Goal: Task Accomplishment & Management: Use online tool/utility

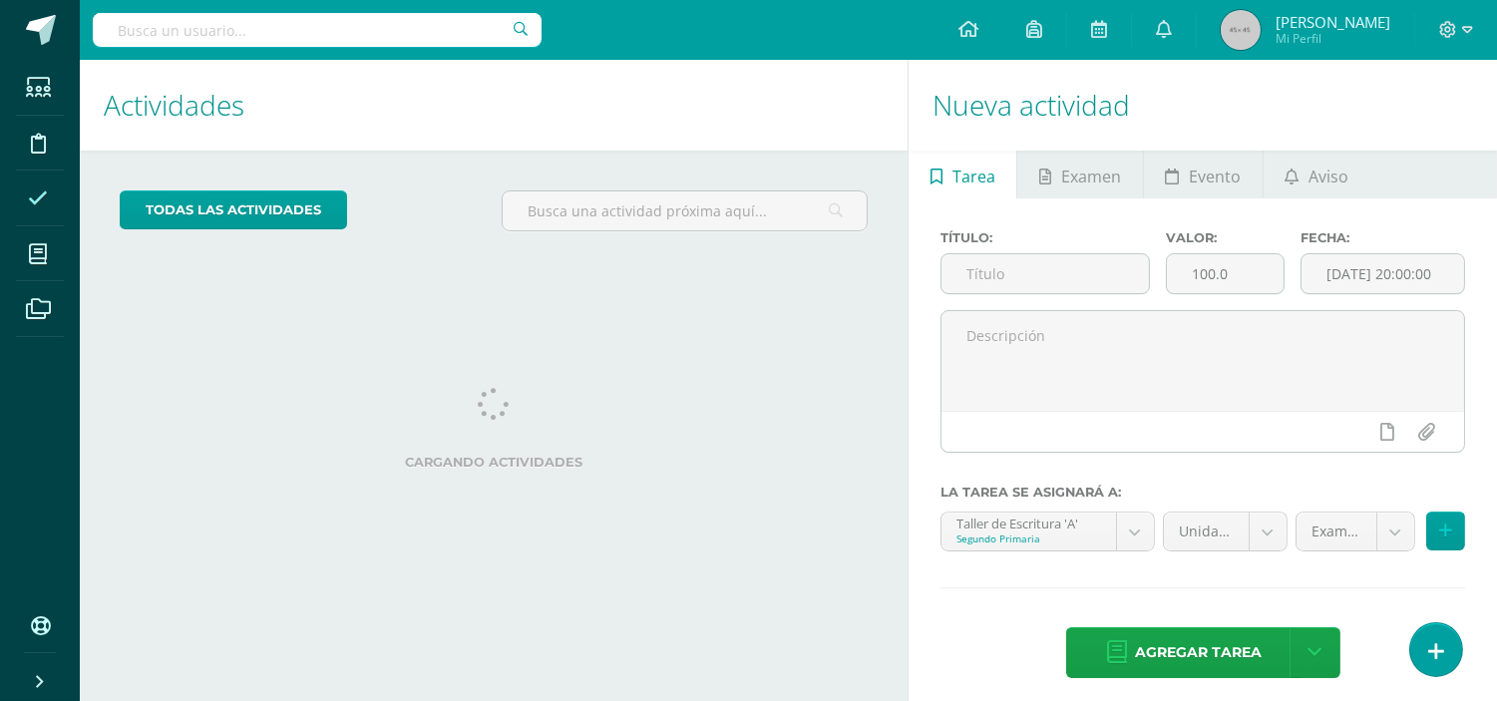
click at [33, 193] on icon at bounding box center [38, 199] width 20 height 20
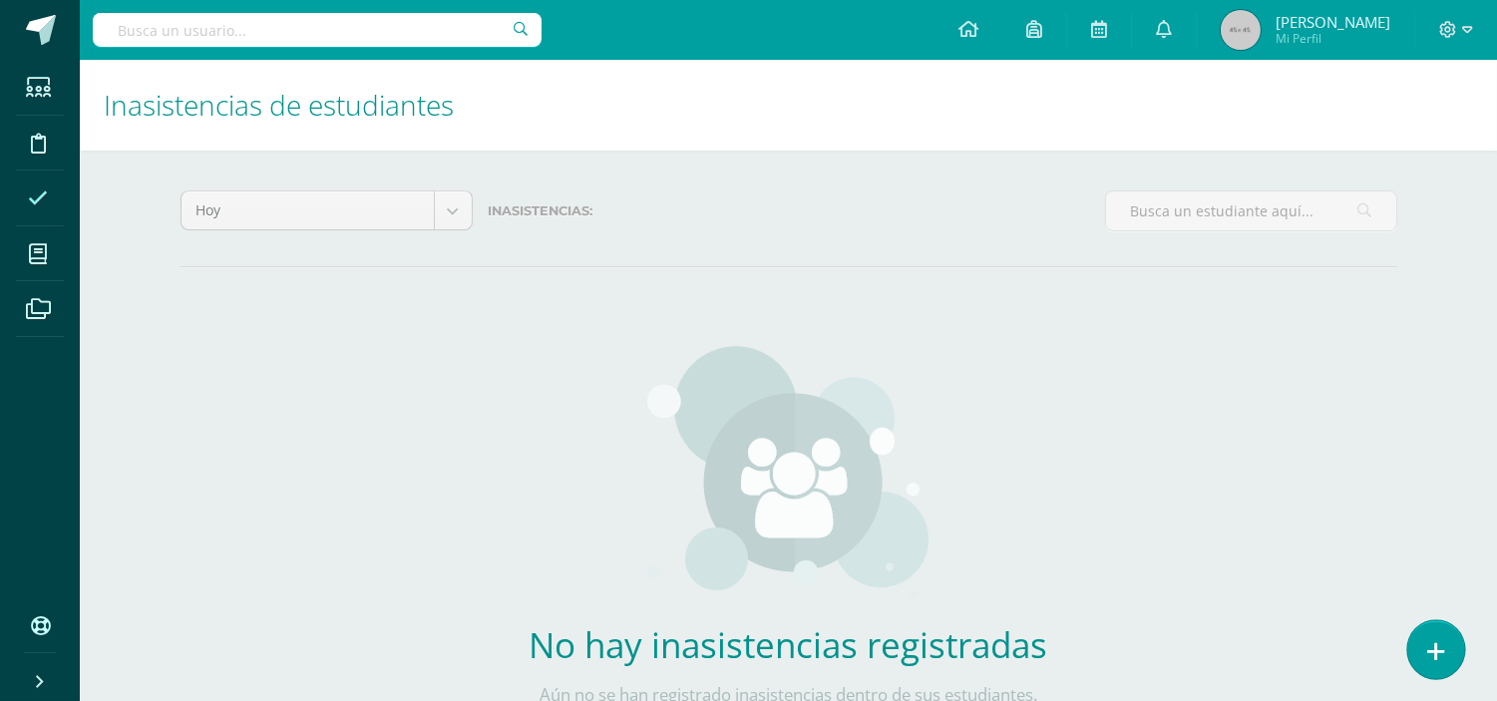
click at [1438, 636] on link at bounding box center [1435, 649] width 57 height 58
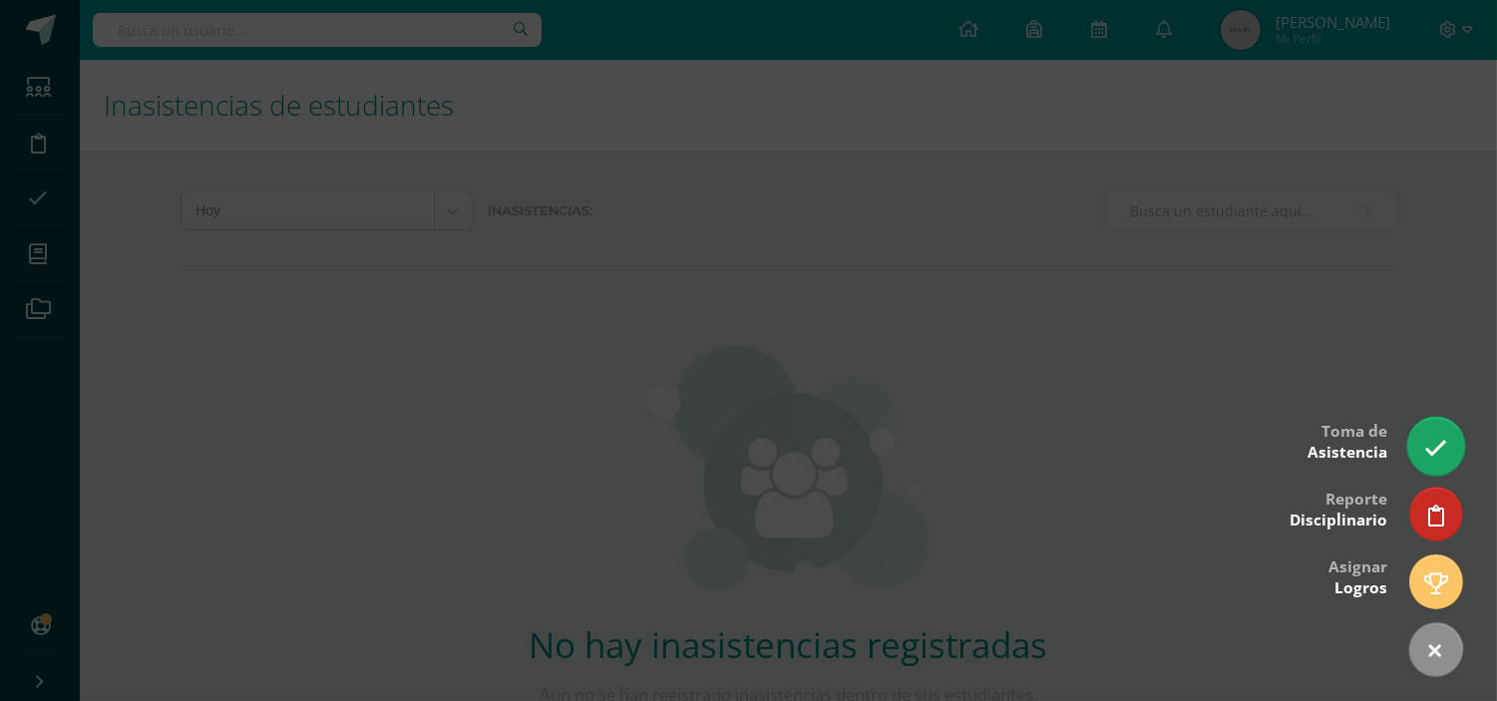
click at [1448, 451] on link at bounding box center [1435, 446] width 57 height 58
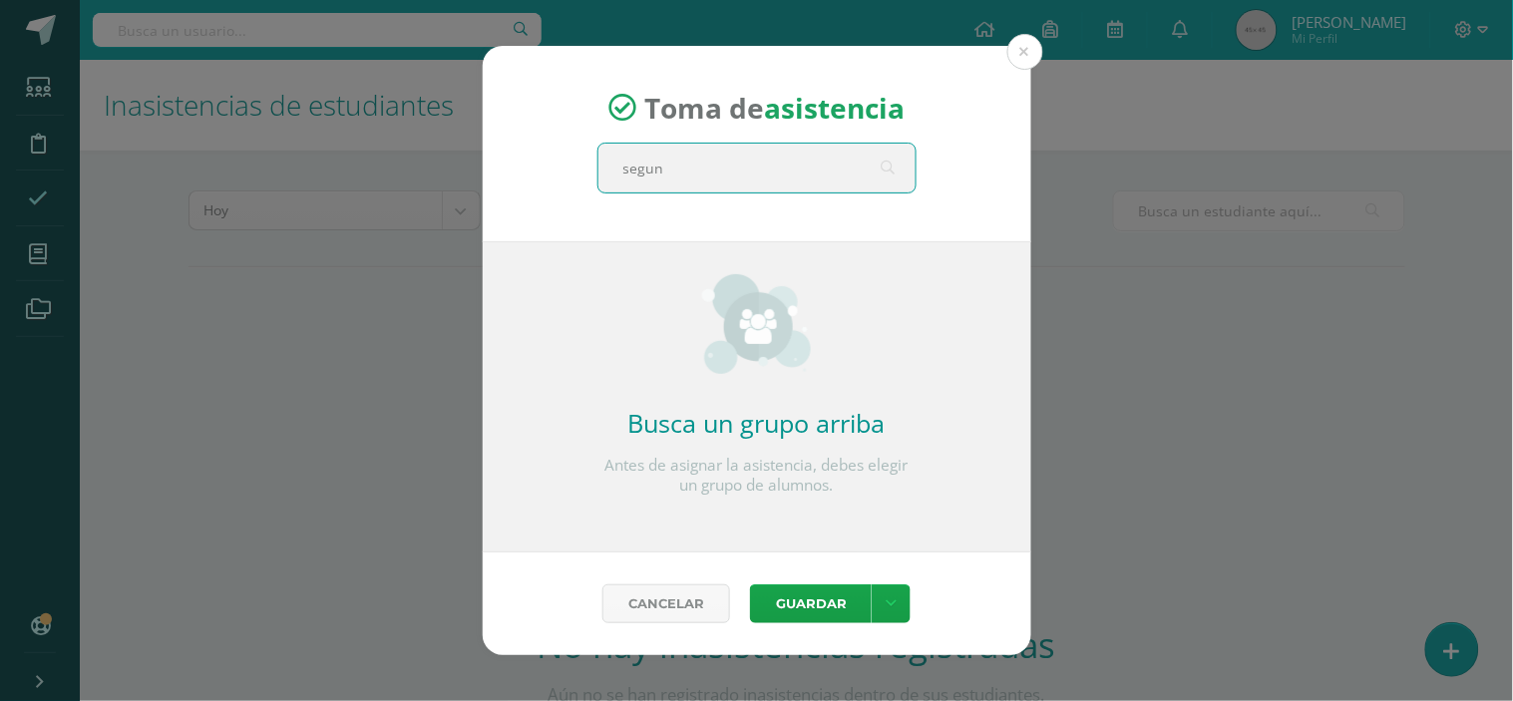
type input "segund"
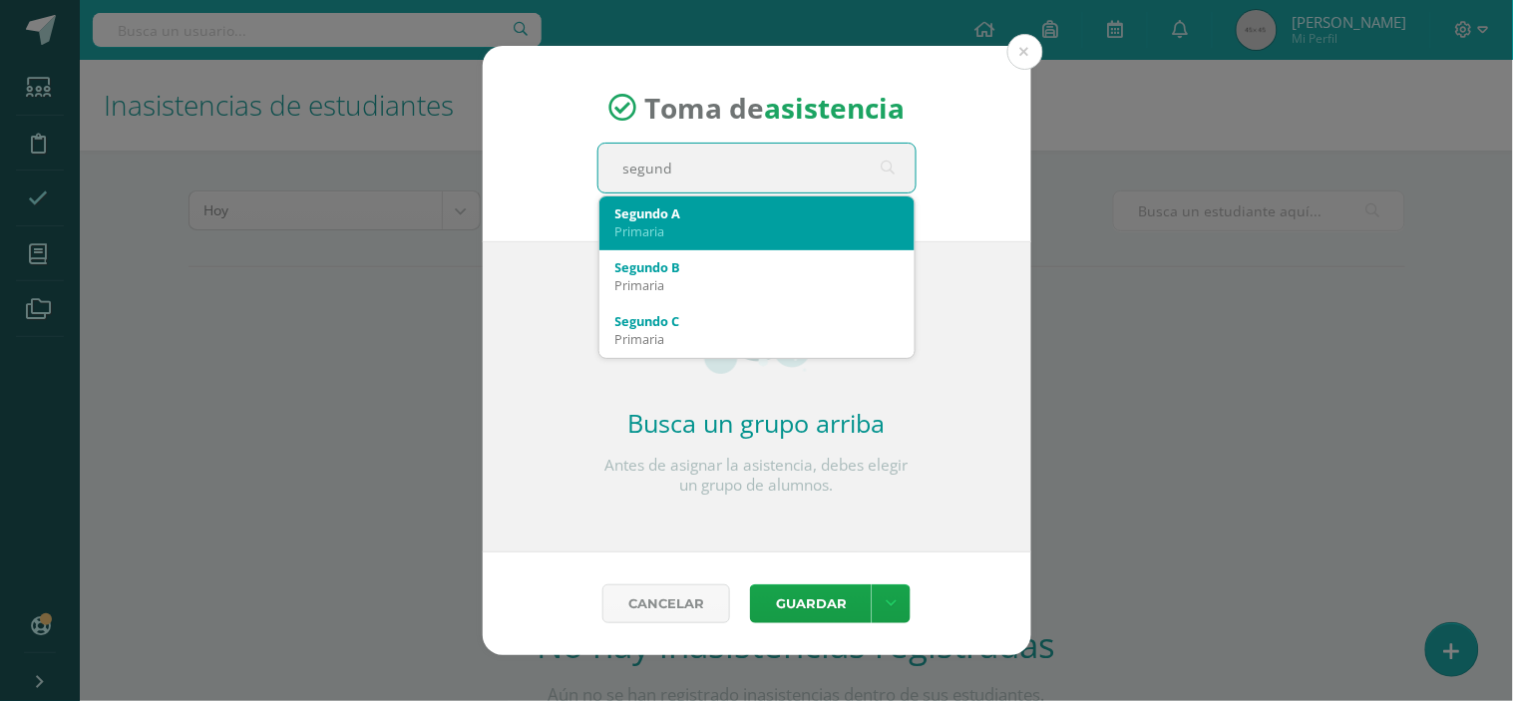
click at [781, 242] on div "Segundo A Primaria" at bounding box center [756, 223] width 283 height 52
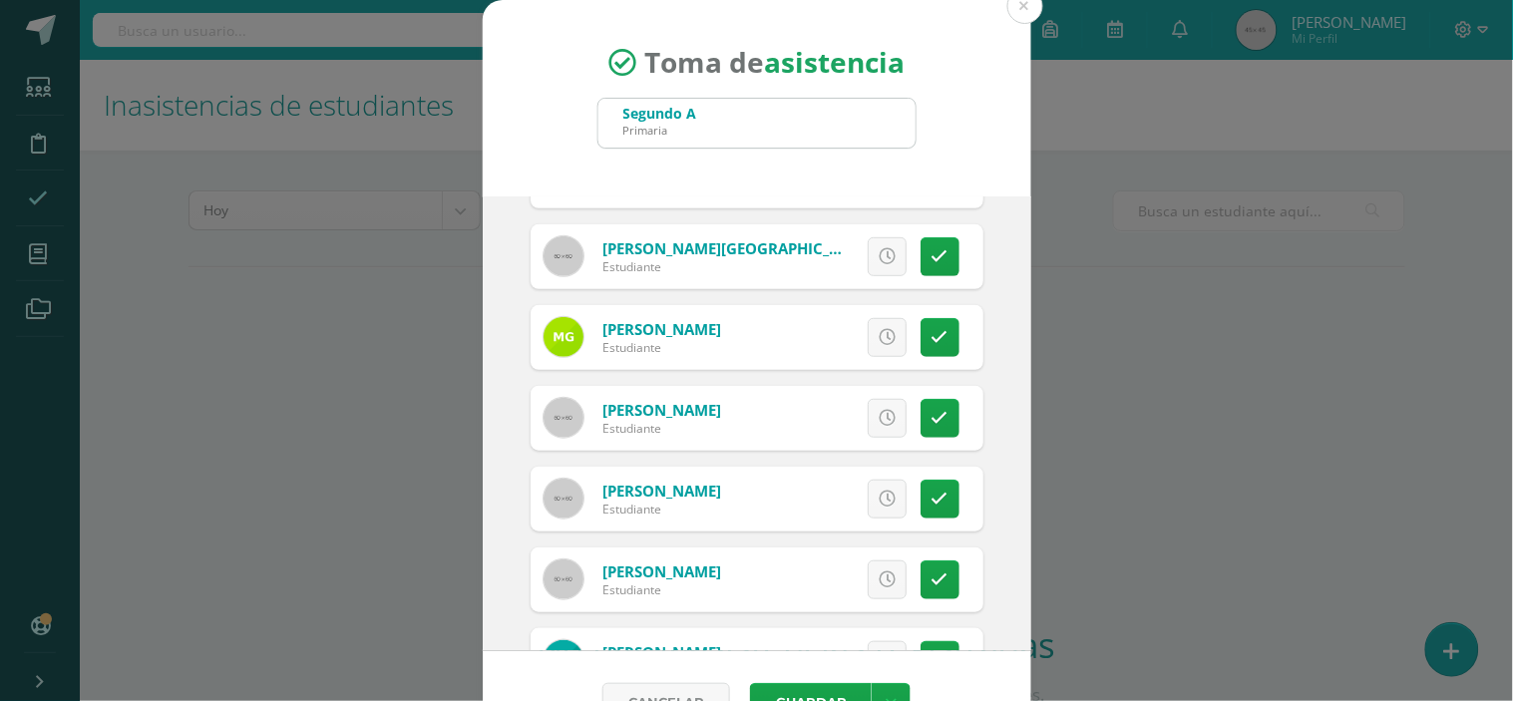
scroll to position [332, 0]
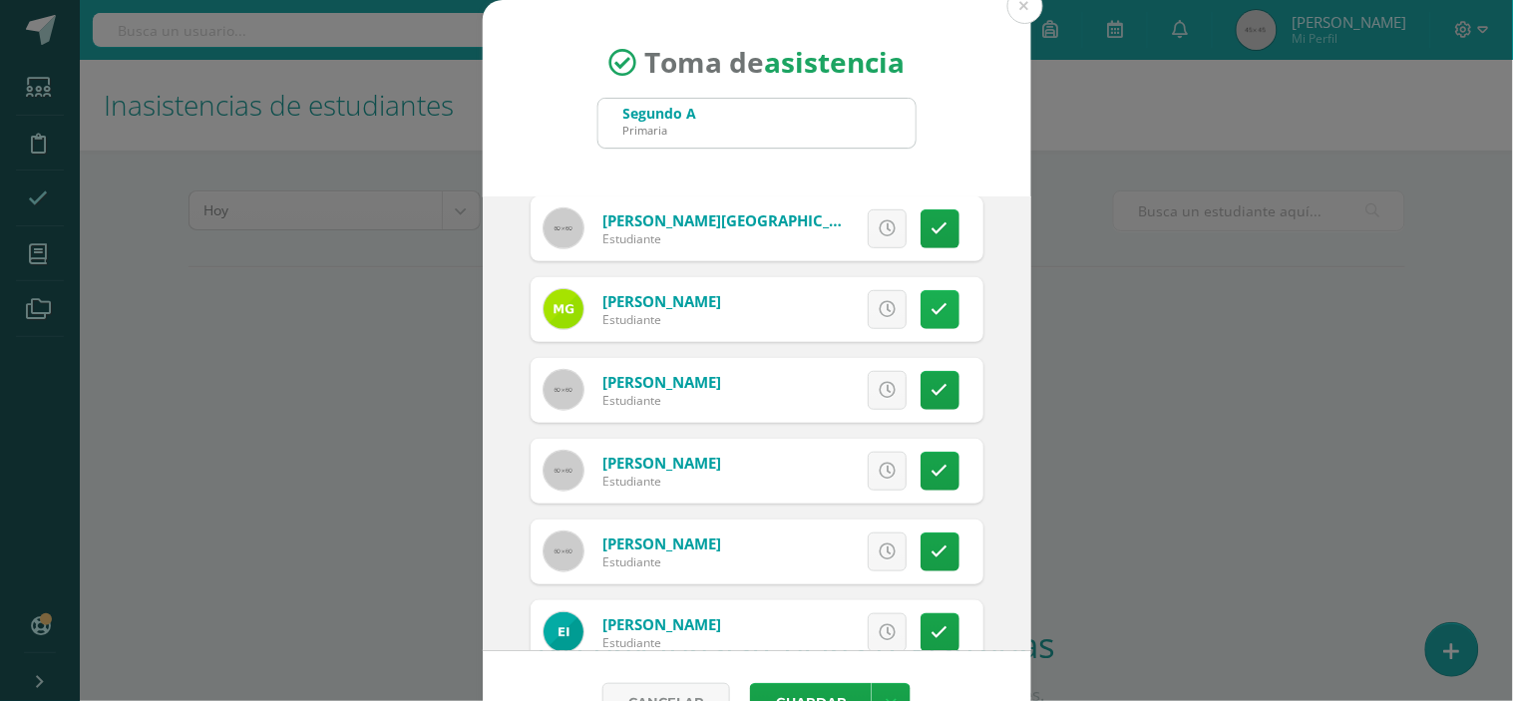
click at [932, 310] on icon at bounding box center [940, 309] width 17 height 17
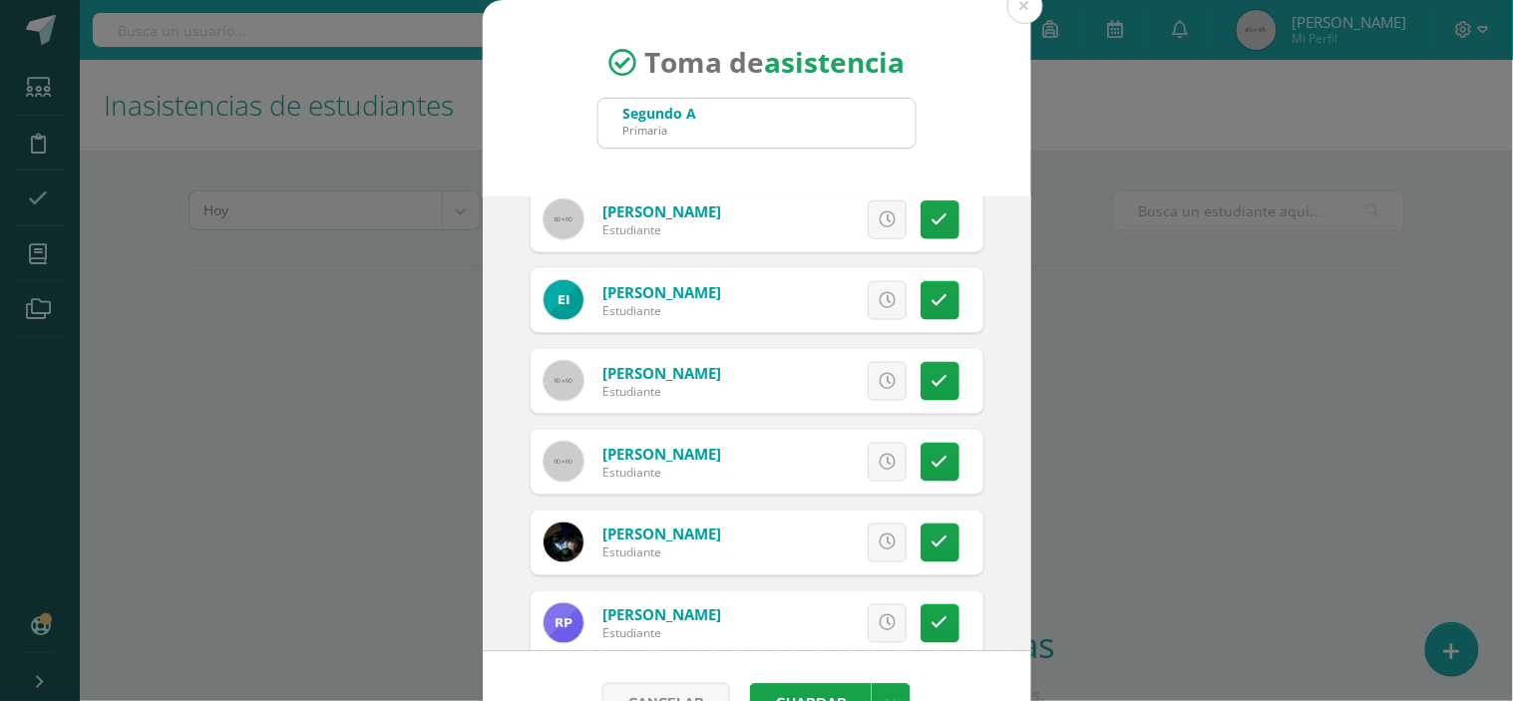
scroll to position [775, 0]
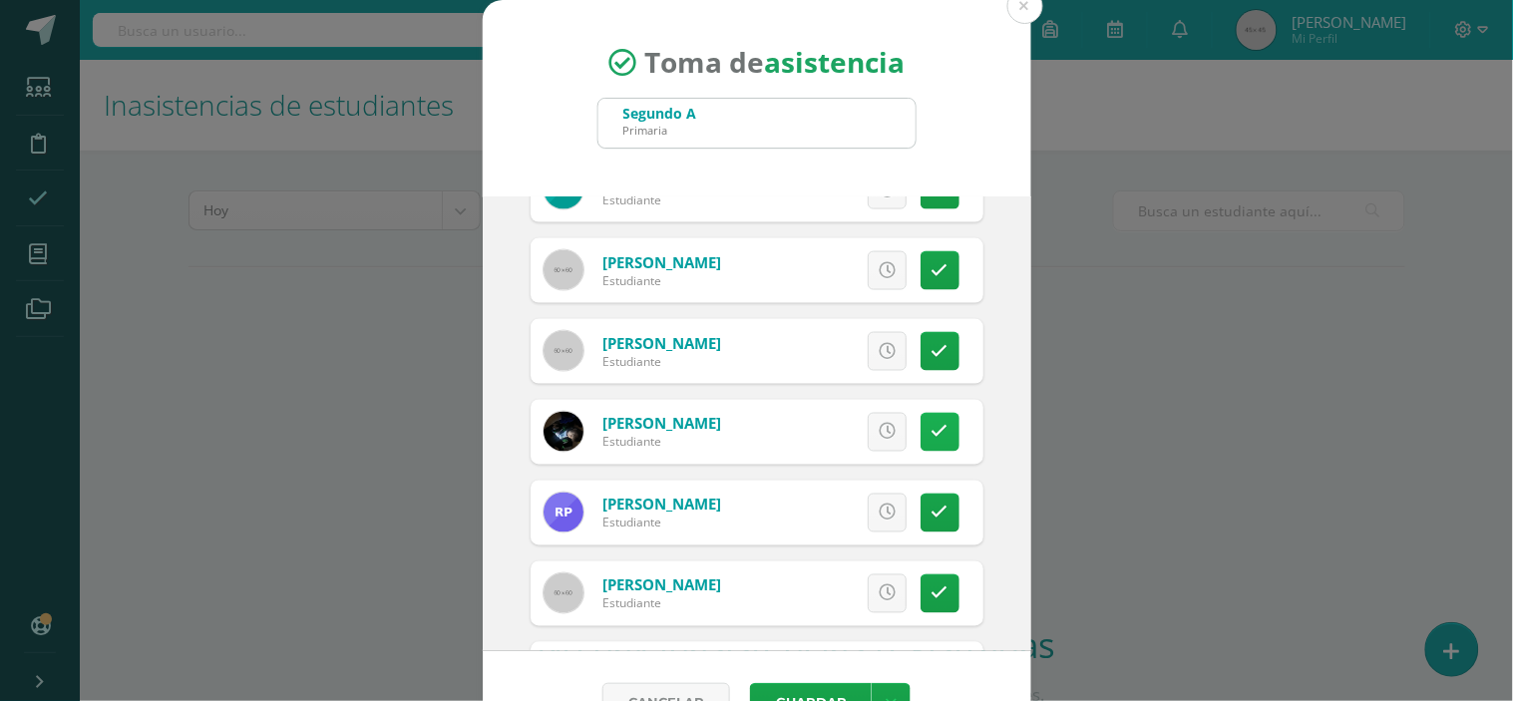
click at [923, 431] on link at bounding box center [940, 432] width 39 height 39
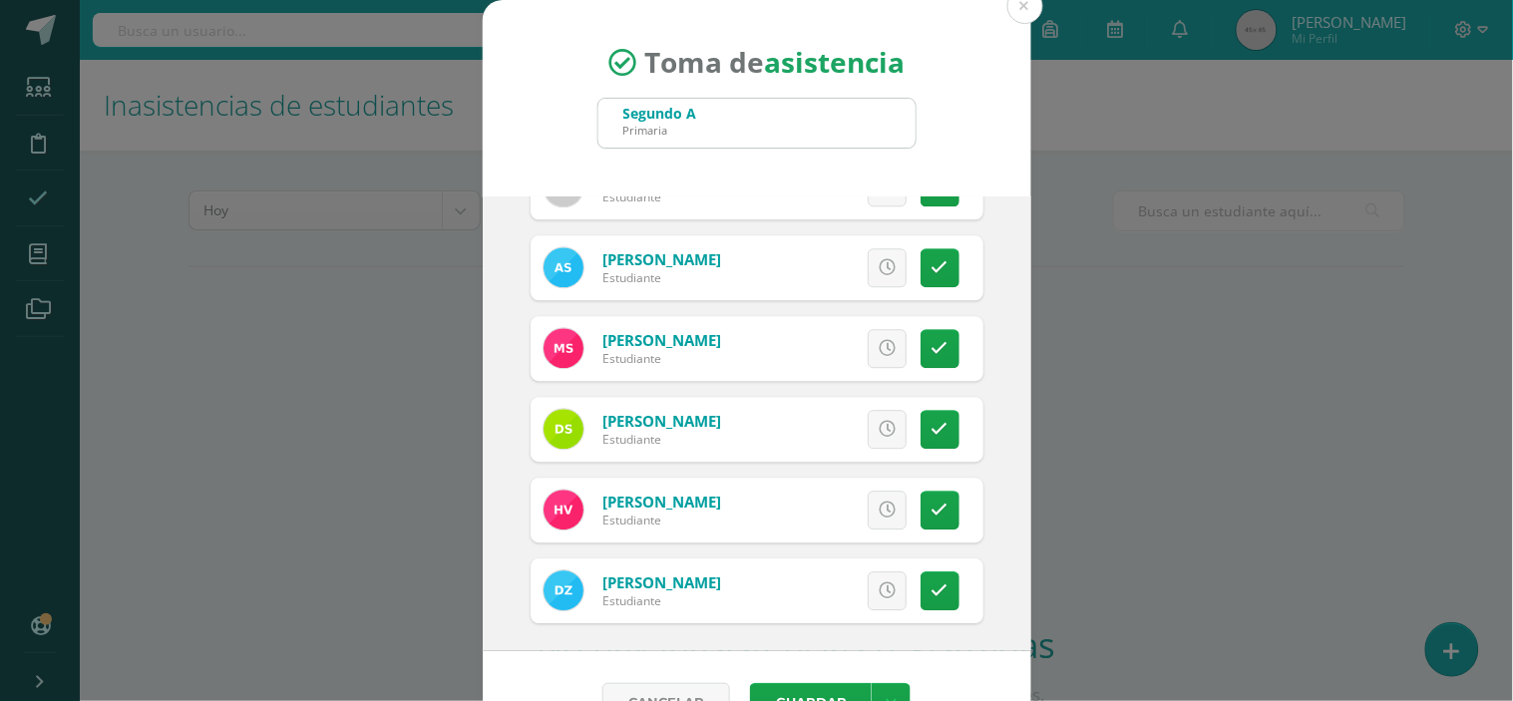
scroll to position [1348, 0]
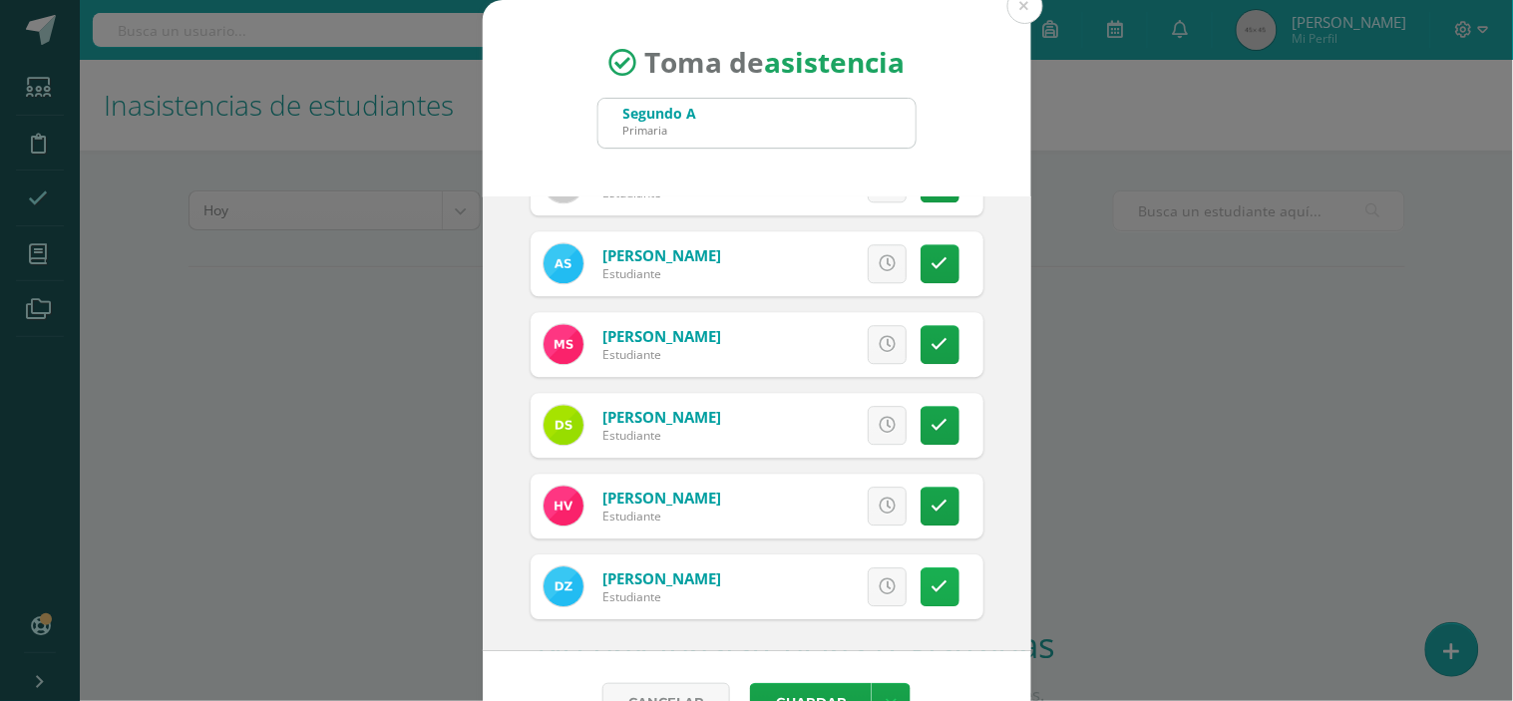
click at [923, 577] on link at bounding box center [940, 587] width 39 height 39
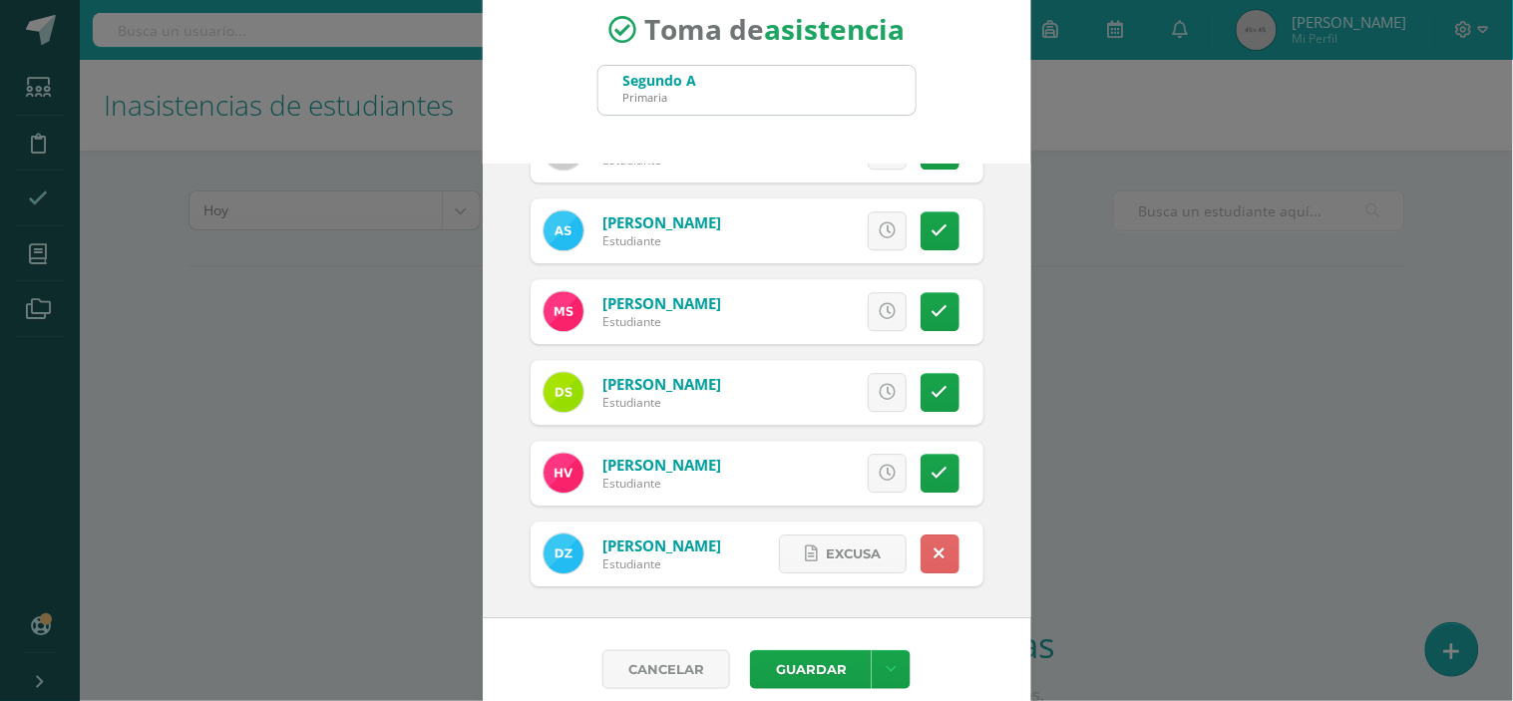
scroll to position [52, 0]
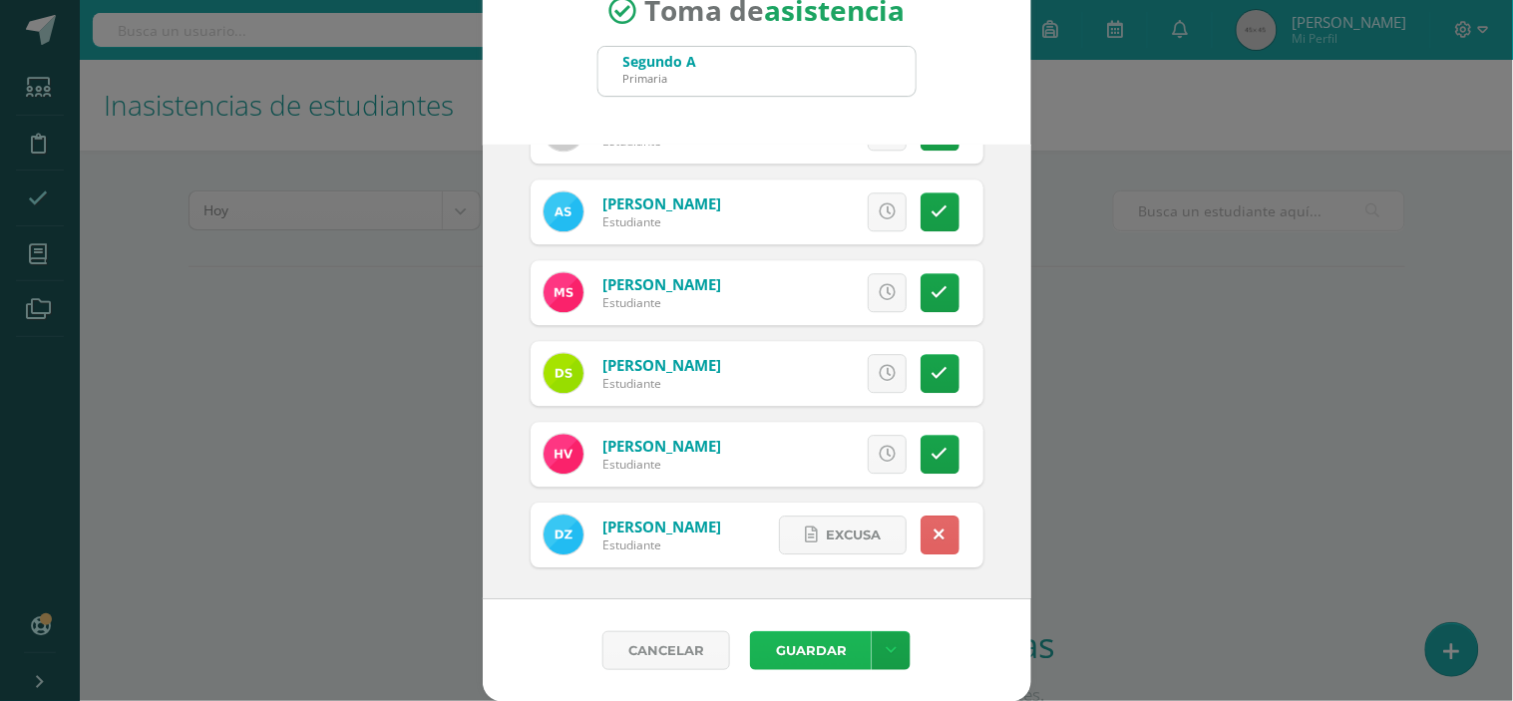
click at [818, 646] on button "Guardar" at bounding box center [811, 650] width 122 height 39
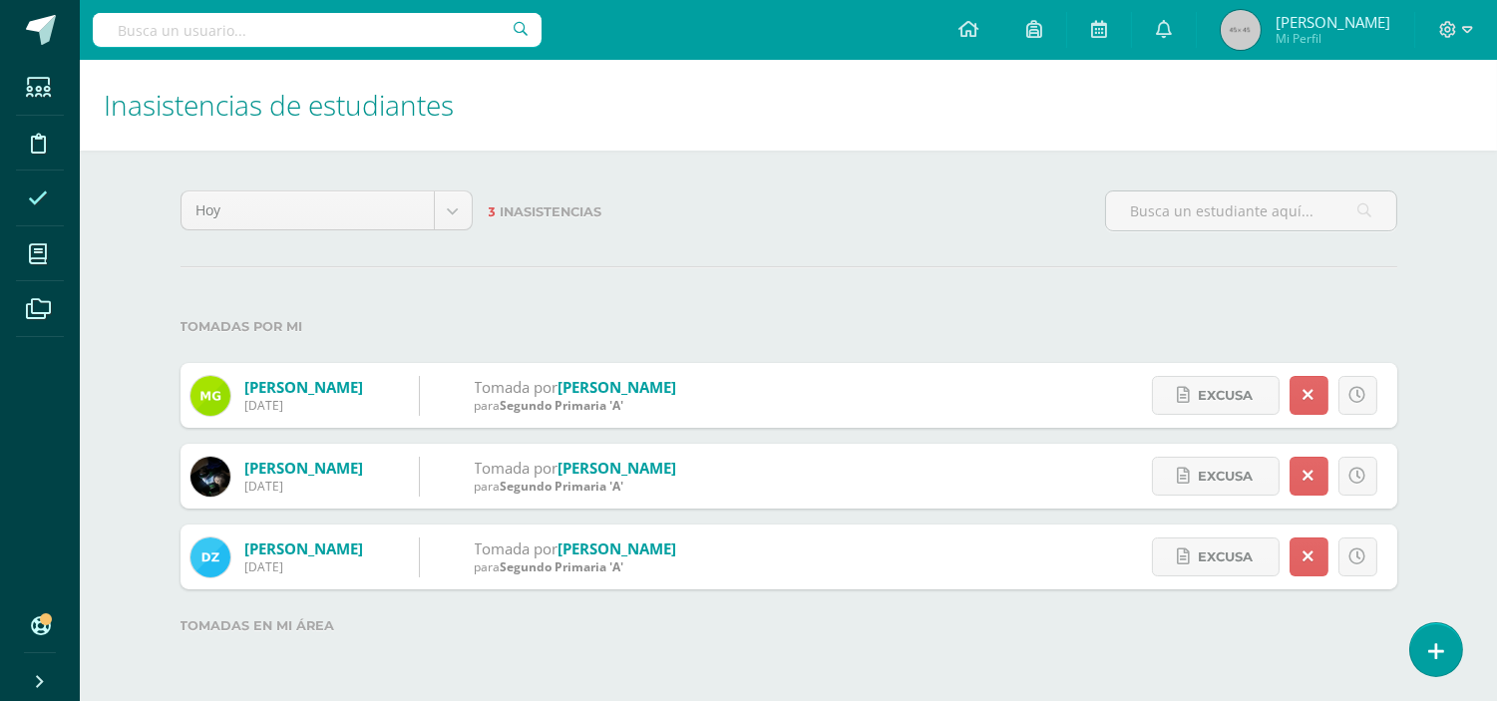
scroll to position [1, 0]
